Goal: Task Accomplishment & Management: Complete application form

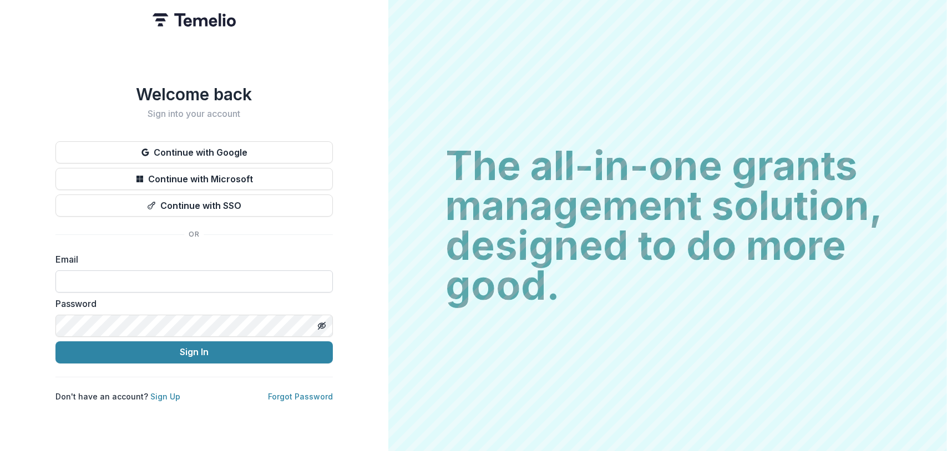
click at [123, 278] on input at bounding box center [193, 282] width 277 height 22
type input "**********"
click at [55, 342] on button "Sign In" at bounding box center [193, 353] width 277 height 22
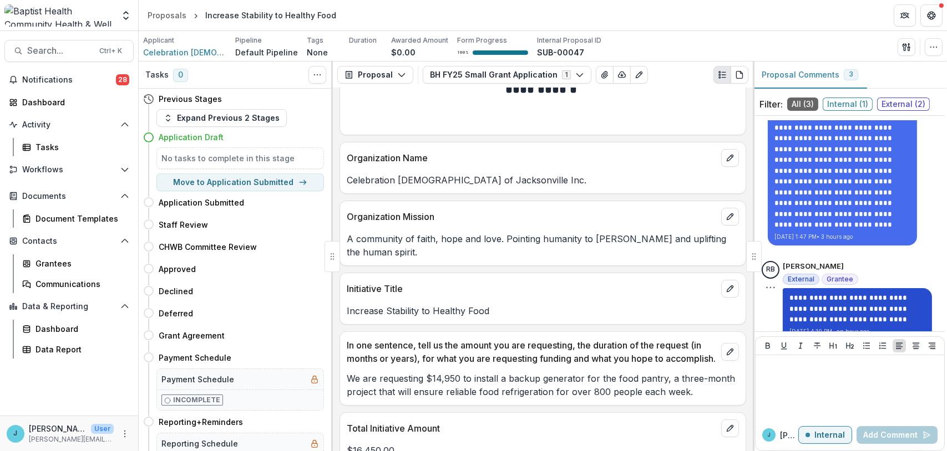
scroll to position [251, 0]
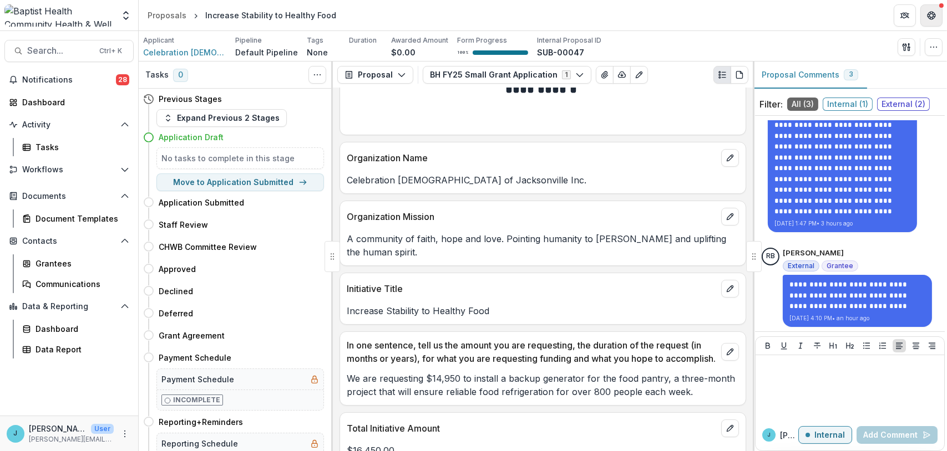
click at [935, 13] on icon "Get Help" at bounding box center [931, 15] width 9 height 9
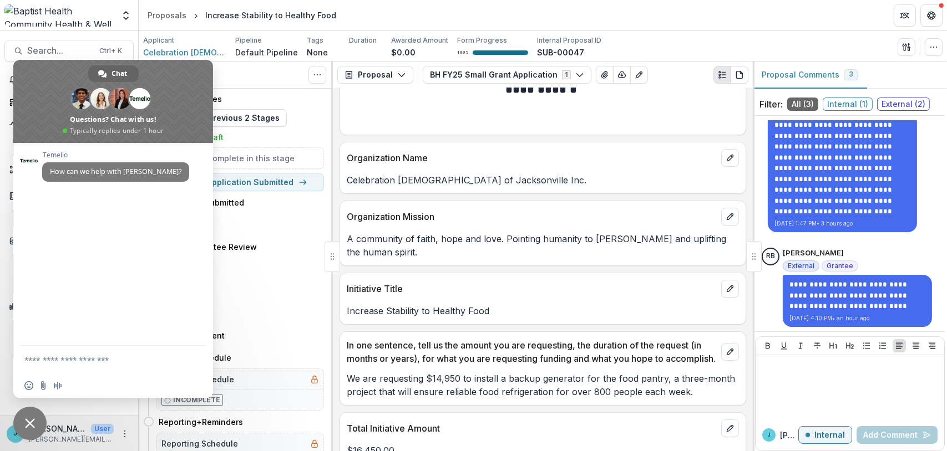
drag, startPoint x: 30, startPoint y: 423, endPoint x: 37, endPoint y: 417, distance: 9.8
click at [31, 423] on span "Close chat" at bounding box center [30, 424] width 10 height 10
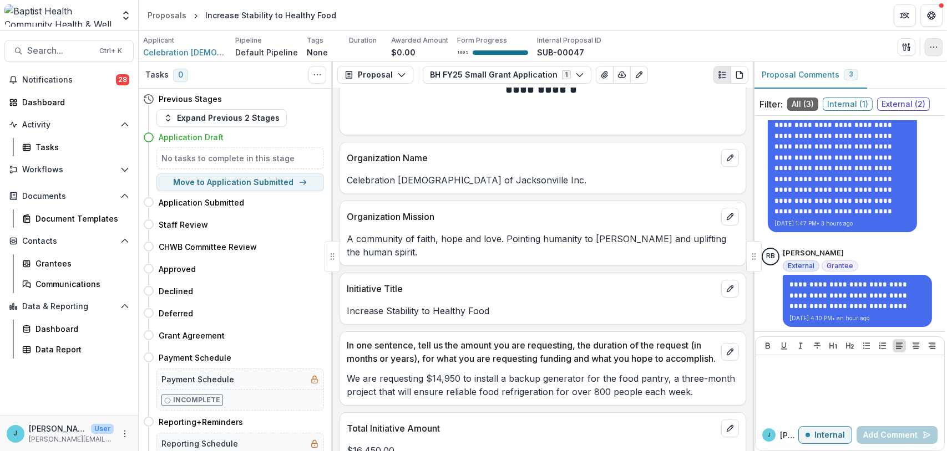
click at [932, 44] on icon "button" at bounding box center [933, 47] width 9 height 9
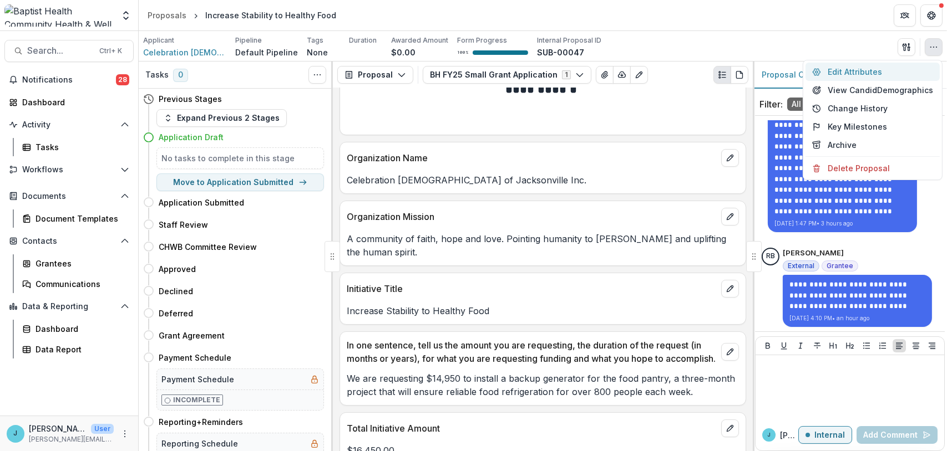
click at [847, 68] on button "Edit Attributes" at bounding box center [872, 72] width 134 height 18
type input "*******"
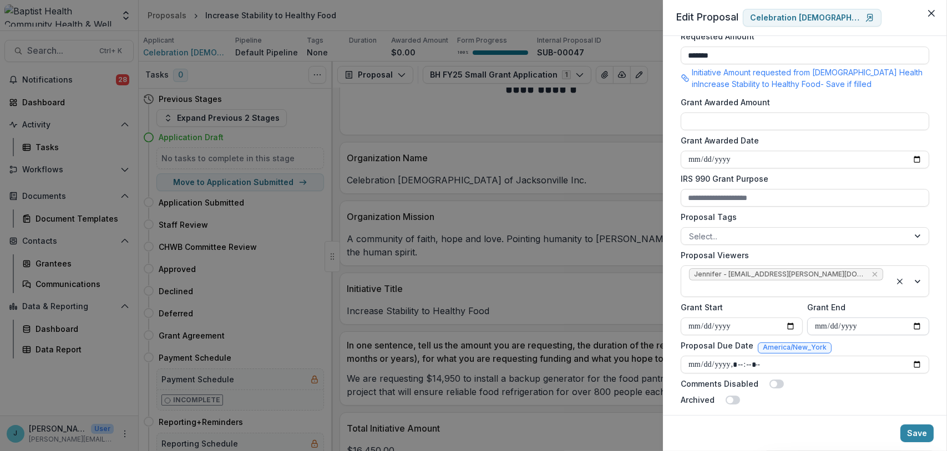
scroll to position [293, 0]
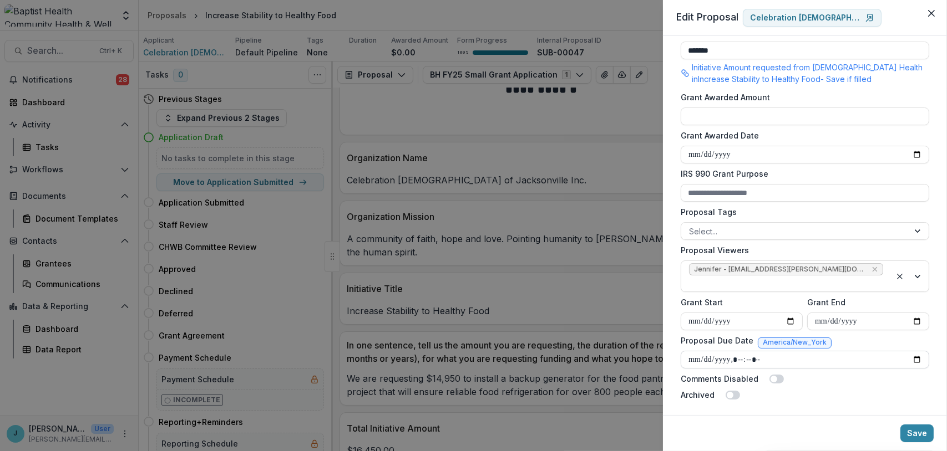
click at [712, 357] on input "Proposal Due Date" at bounding box center [805, 360] width 248 height 18
click at [707, 356] on input "Proposal Due Date" at bounding box center [805, 360] width 248 height 18
type input "**********"
click at [918, 431] on button "Save" at bounding box center [916, 434] width 33 height 18
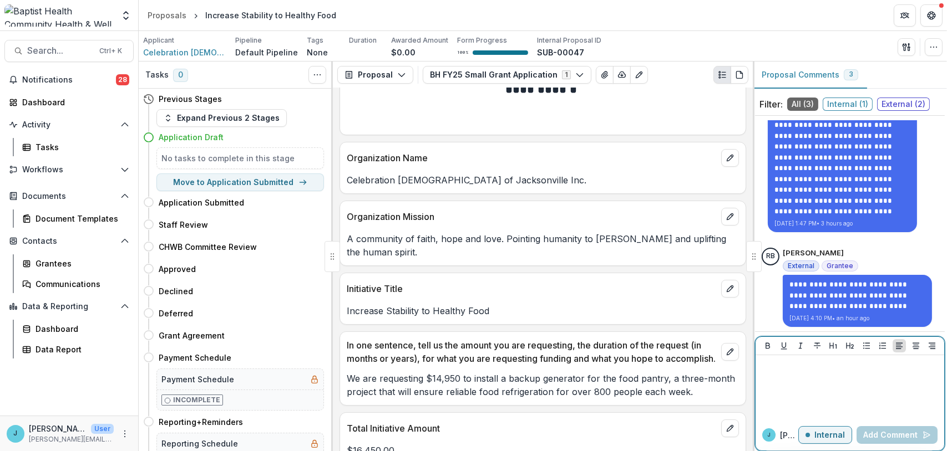
click at [794, 370] on p at bounding box center [850, 366] width 180 height 12
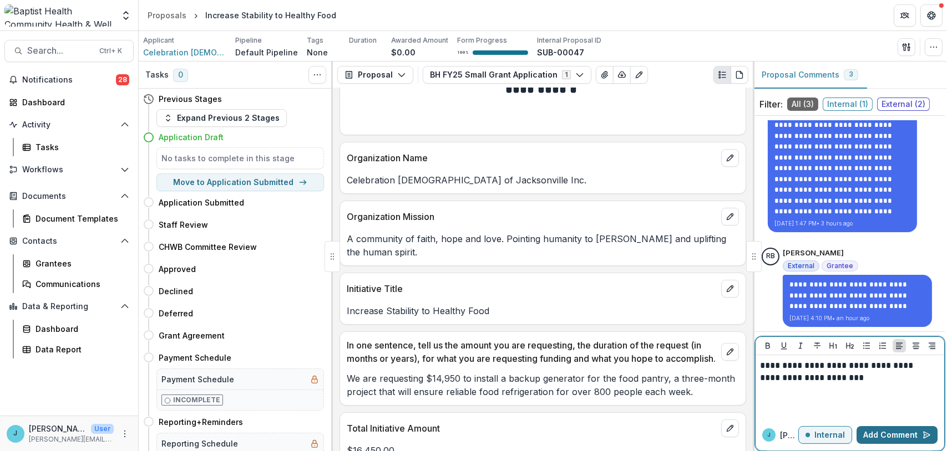
click at [897, 435] on button "Add Comment" at bounding box center [896, 436] width 81 height 18
